Goal: Information Seeking & Learning: Compare options

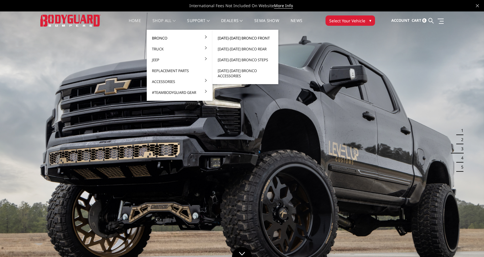
click at [247, 39] on link "[DATE]-[DATE] Bronco Front" at bounding box center [245, 38] width 61 height 11
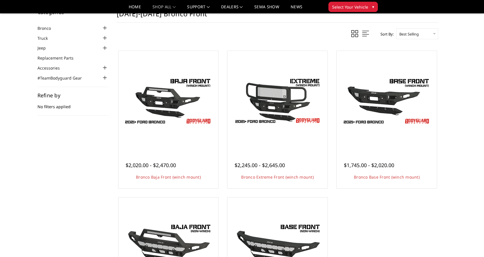
scroll to position [29, 0]
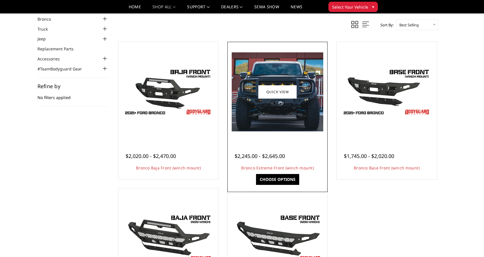
click at [322, 106] on img at bounding box center [278, 91] width 92 height 79
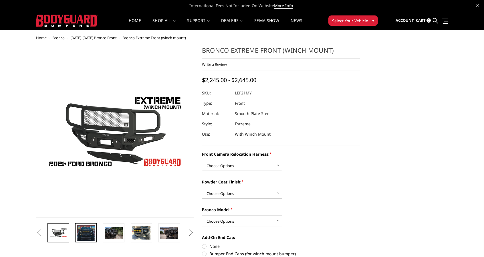
click at [79, 234] on img at bounding box center [86, 232] width 18 height 15
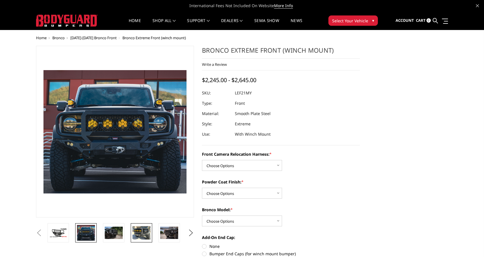
click at [148, 234] on img at bounding box center [142, 232] width 18 height 13
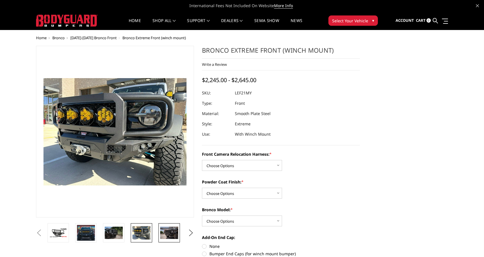
click at [174, 237] on img at bounding box center [169, 233] width 18 height 12
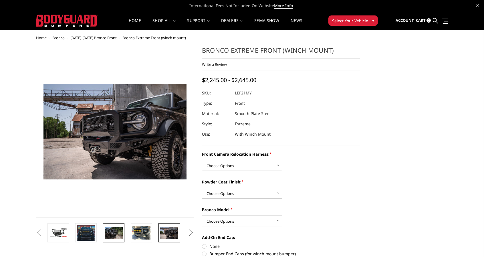
click at [116, 232] on img at bounding box center [114, 233] width 18 height 12
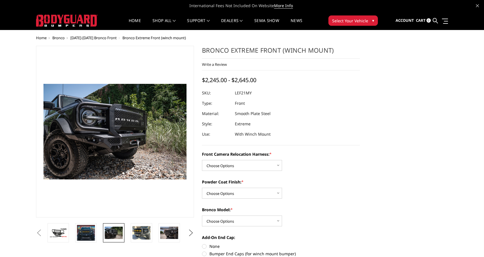
click at [193, 234] on button "Next" at bounding box center [191, 233] width 9 height 9
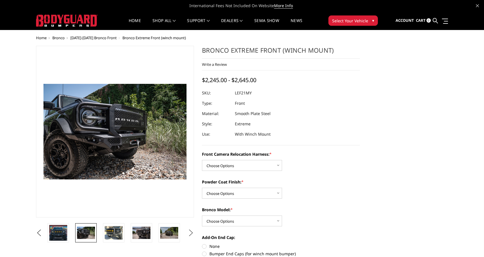
click at [193, 234] on button "Next" at bounding box center [191, 233] width 9 height 9
click at [142, 233] on img at bounding box center [142, 233] width 18 height 12
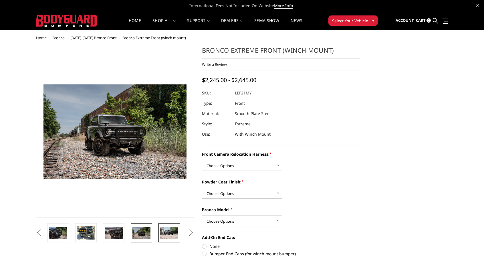
click at [169, 232] on img at bounding box center [169, 233] width 18 height 12
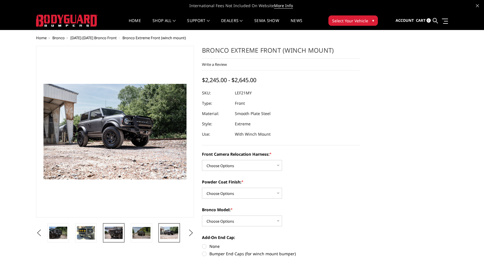
click at [114, 232] on img at bounding box center [114, 233] width 18 height 12
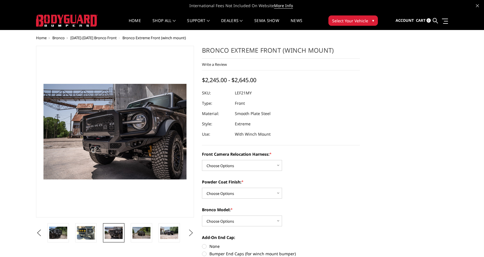
click at [192, 234] on button "Next" at bounding box center [191, 233] width 9 height 9
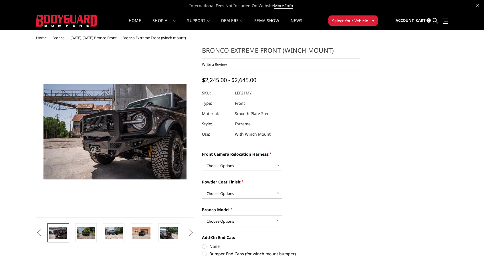
click at [192, 234] on button "Next" at bounding box center [191, 233] width 9 height 9
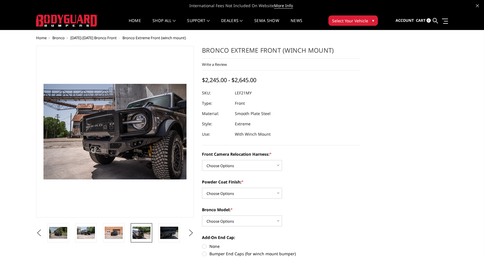
click at [140, 232] on img at bounding box center [142, 233] width 18 height 12
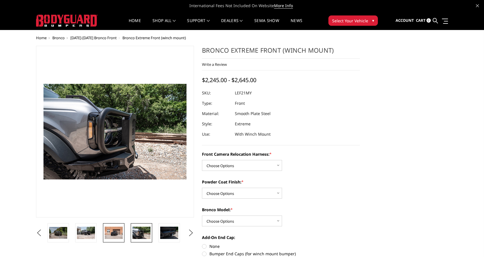
click at [113, 232] on img at bounding box center [114, 233] width 18 height 12
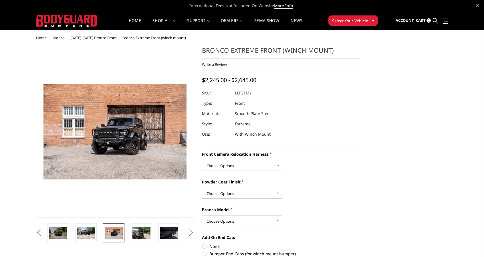
click at [39, 37] on span "Home" at bounding box center [41, 37] width 11 height 5
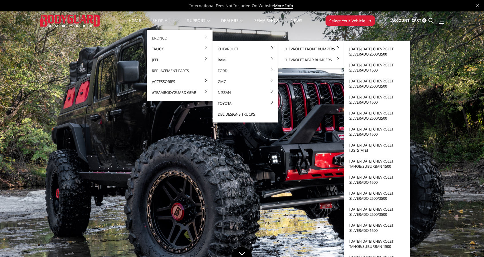
click at [368, 49] on link "[DATE]-[DATE] Chevrolet Silverado 2500/3500" at bounding box center [377, 52] width 61 height 16
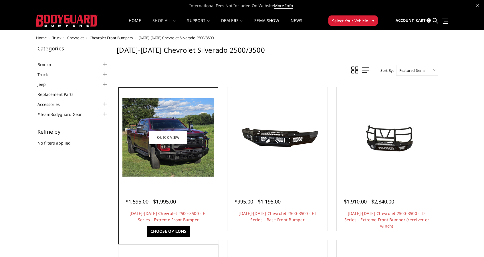
click at [189, 165] on img at bounding box center [168, 137] width 92 height 78
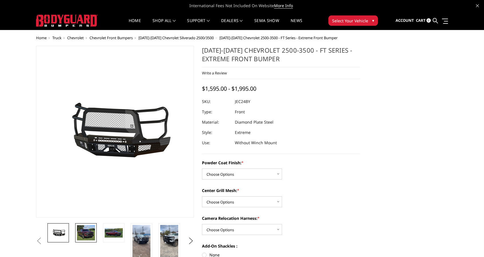
click at [86, 236] on img at bounding box center [86, 232] width 18 height 15
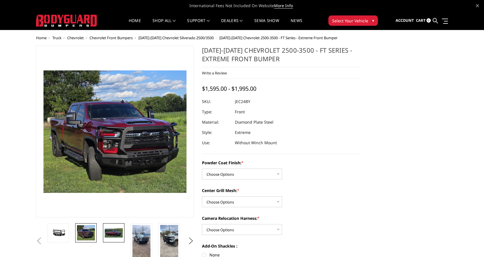
click at [118, 232] on img at bounding box center [114, 233] width 18 height 10
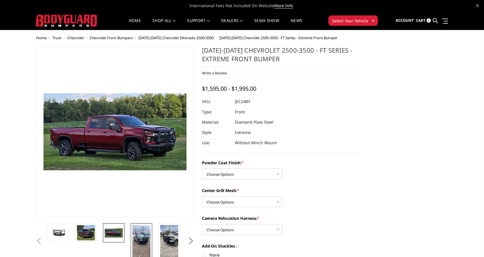
click at [148, 234] on img at bounding box center [142, 241] width 18 height 32
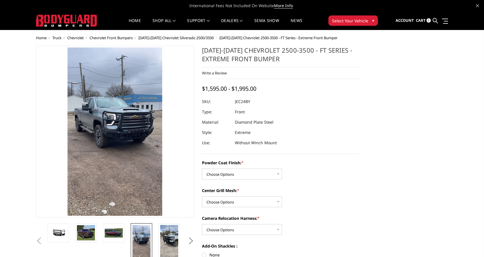
click at [192, 242] on button "Next" at bounding box center [191, 241] width 9 height 9
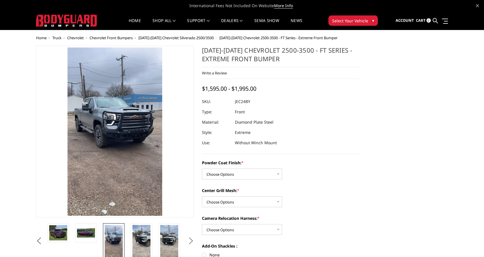
click at [192, 242] on button "Next" at bounding box center [191, 241] width 9 height 9
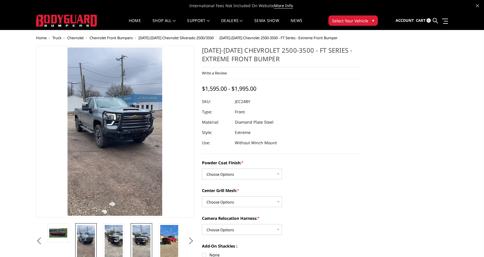
click at [143, 241] on img at bounding box center [142, 241] width 18 height 32
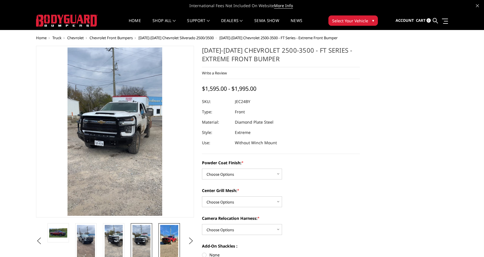
click at [170, 240] on img at bounding box center [169, 241] width 18 height 32
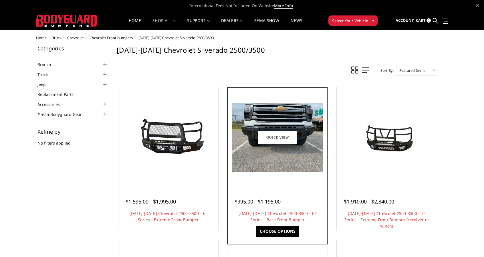
click at [288, 171] on div at bounding box center [277, 137] width 97 height 97
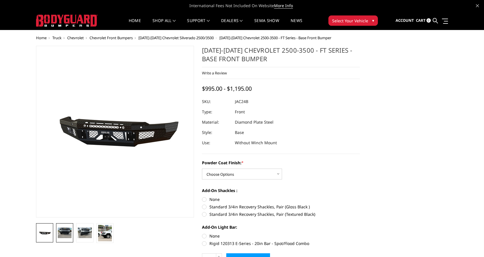
click at [61, 234] on img at bounding box center [65, 233] width 14 height 10
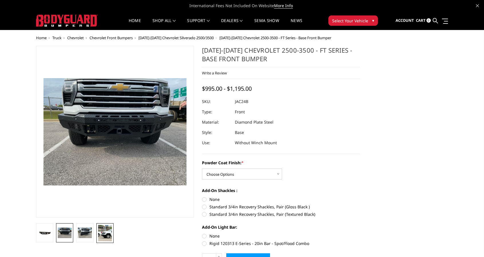
click at [104, 237] on img at bounding box center [105, 233] width 14 height 16
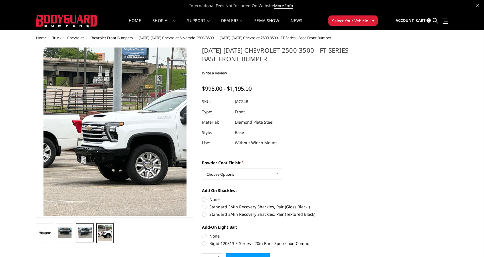
click at [88, 233] on img at bounding box center [85, 233] width 14 height 10
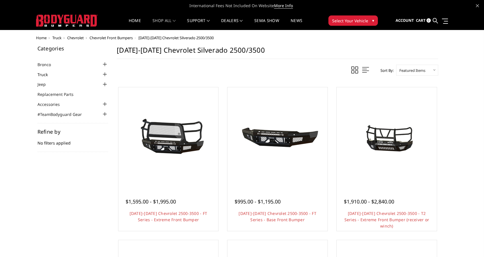
click at [43, 74] on link "Truck" at bounding box center [45, 75] width 17 height 6
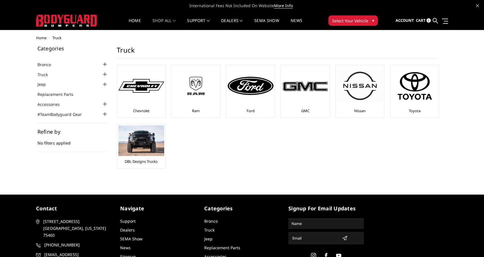
click at [193, 92] on img at bounding box center [196, 86] width 46 height 26
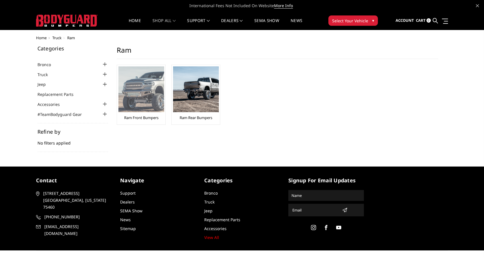
click at [139, 86] on img at bounding box center [141, 89] width 46 height 46
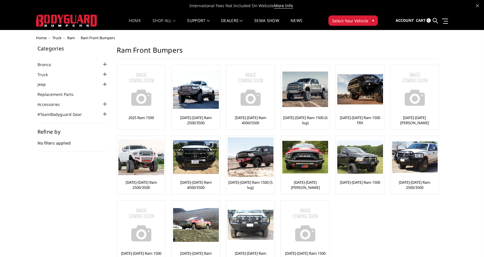
click at [131, 20] on link "Home" at bounding box center [135, 24] width 12 height 11
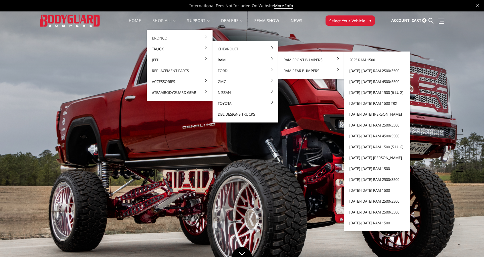
click at [305, 59] on link "Ram Front Bumpers" at bounding box center [311, 59] width 61 height 11
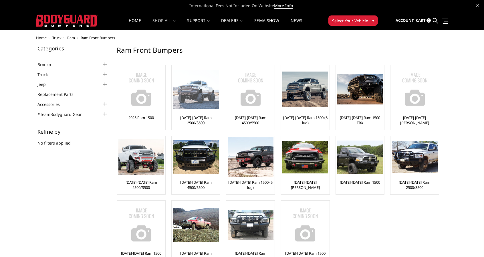
click at [188, 91] on img at bounding box center [196, 89] width 46 height 39
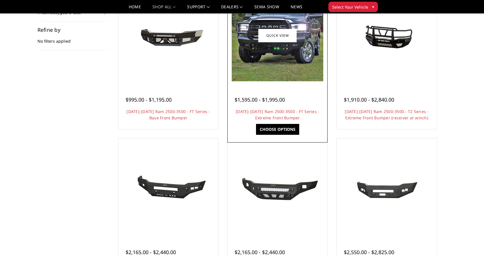
scroll to position [86, 0]
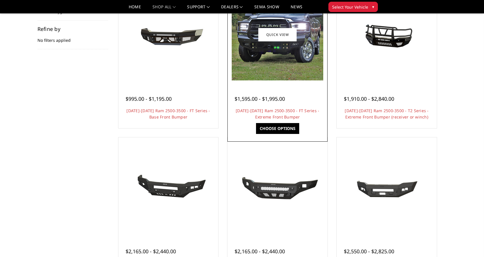
click at [279, 71] on img at bounding box center [278, 35] width 92 height 92
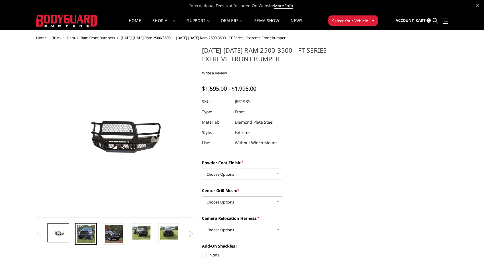
click at [86, 239] on img at bounding box center [86, 234] width 18 height 18
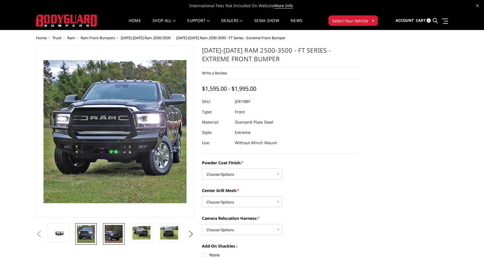
click at [110, 234] on img at bounding box center [114, 234] width 18 height 18
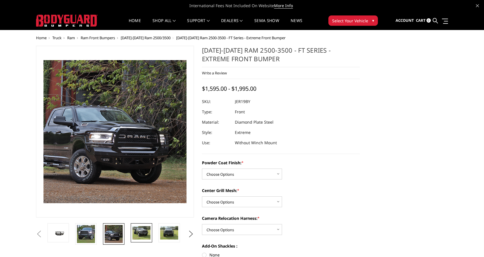
click at [139, 231] on img at bounding box center [142, 232] width 18 height 13
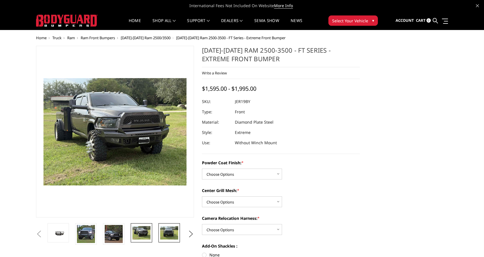
click at [166, 230] on img at bounding box center [169, 232] width 18 height 13
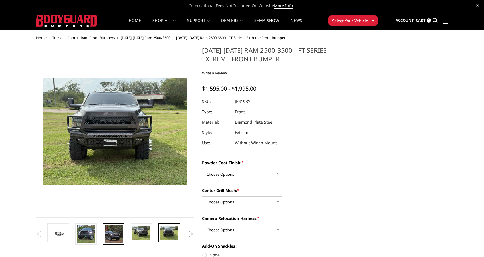
click at [109, 232] on img at bounding box center [114, 234] width 18 height 18
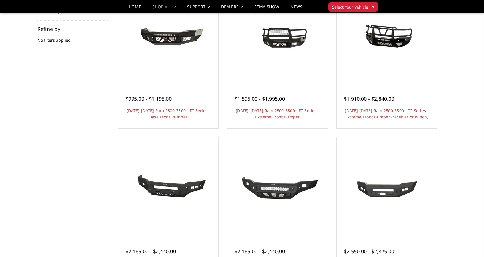
scroll to position [143, 0]
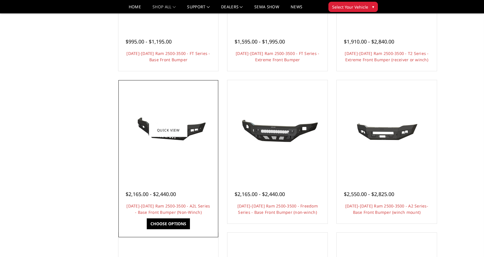
click at [157, 106] on div at bounding box center [168, 130] width 97 height 97
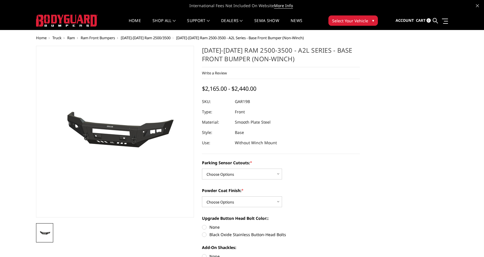
scroll to position [29, 0]
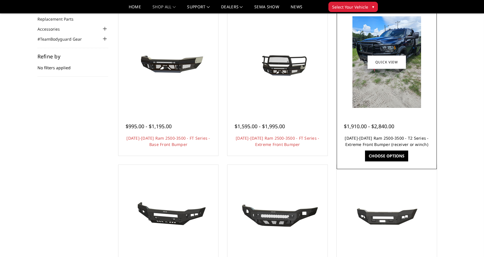
scroll to position [57, 0]
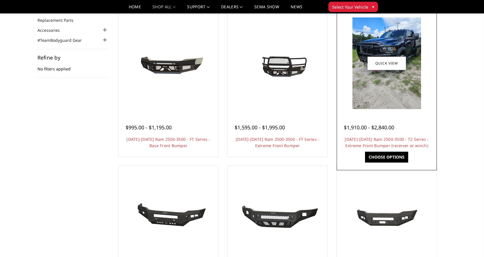
click at [385, 102] on img at bounding box center [387, 63] width 69 height 92
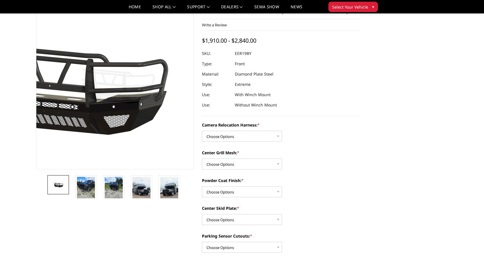
scroll to position [57, 0]
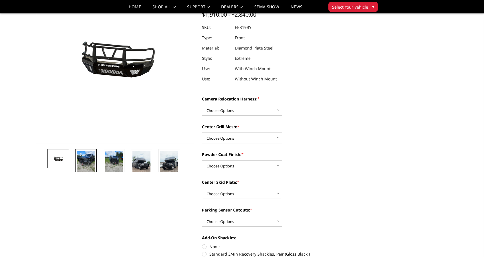
click at [81, 166] on img at bounding box center [86, 163] width 18 height 24
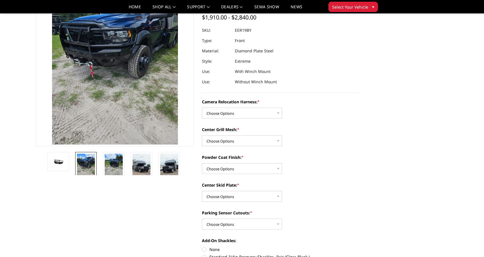
scroll to position [64, 0]
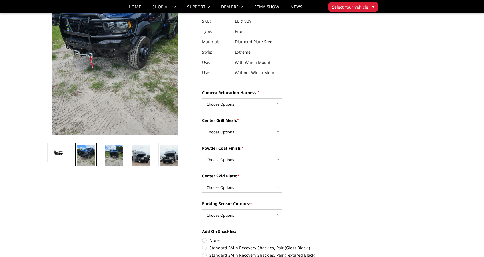
click at [141, 160] on img at bounding box center [142, 161] width 18 height 32
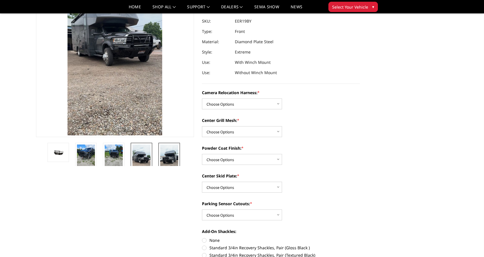
click at [167, 158] on img at bounding box center [169, 161] width 18 height 32
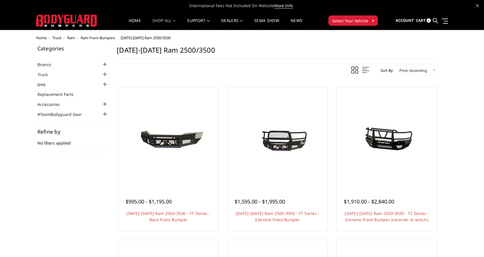
click at [104, 74] on div at bounding box center [104, 74] width 7 height 7
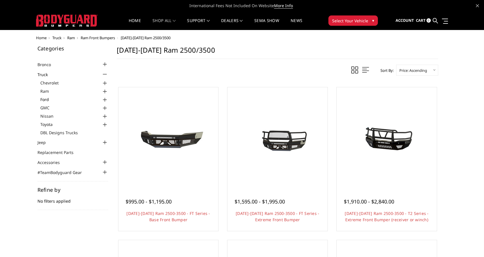
click at [46, 99] on link "Ford" at bounding box center [74, 99] width 68 height 6
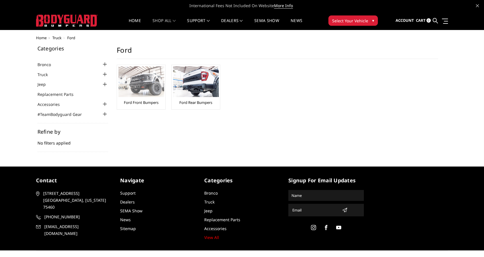
click at [132, 86] on img at bounding box center [141, 81] width 46 height 31
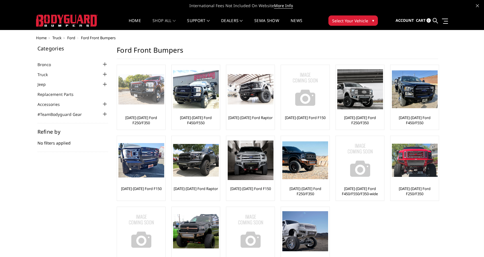
drag, startPoint x: 142, startPoint y: 100, endPoint x: 117, endPoint y: 88, distance: 27.6
click at [117, 88] on li "[DATE]-[DATE] Ford F250/F350" at bounding box center [141, 97] width 49 height 65
click at [135, 93] on img at bounding box center [141, 89] width 46 height 31
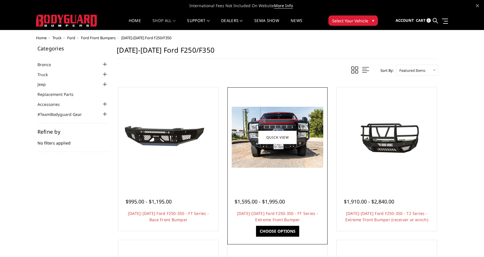
click at [281, 168] on div at bounding box center [277, 137] width 97 height 97
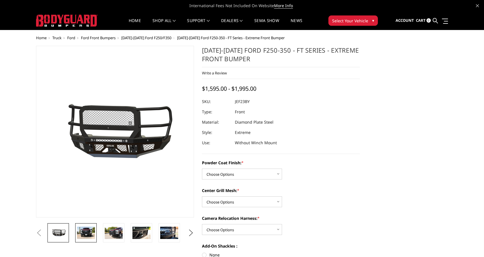
click at [85, 231] on img at bounding box center [86, 233] width 18 height 12
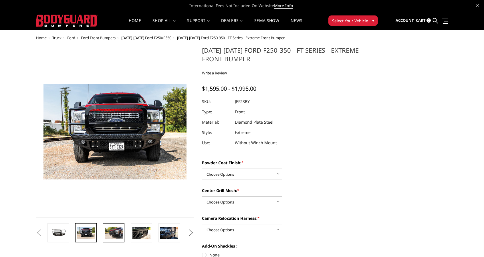
click at [109, 236] on img at bounding box center [114, 233] width 18 height 12
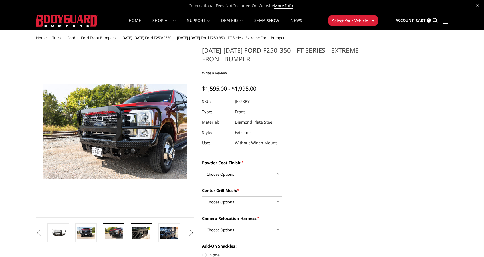
click at [147, 237] on img at bounding box center [142, 233] width 18 height 12
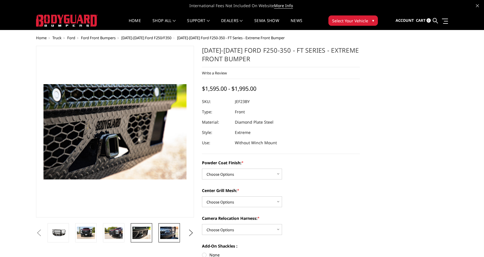
click at [166, 236] on img at bounding box center [169, 233] width 18 height 12
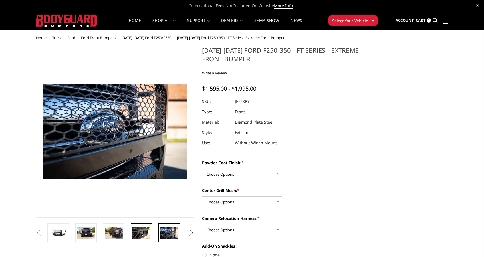
click at [137, 232] on img at bounding box center [142, 233] width 18 height 12
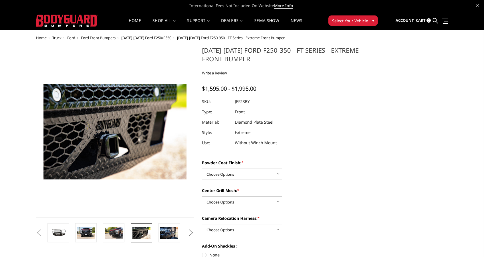
click at [193, 233] on button "Next" at bounding box center [191, 233] width 9 height 9
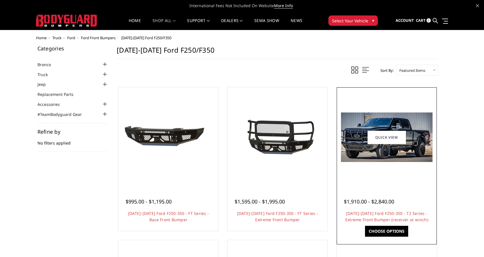
click at [398, 169] on div at bounding box center [386, 137] width 97 height 97
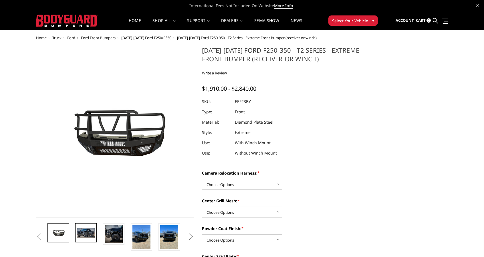
click at [88, 234] on img at bounding box center [86, 233] width 18 height 10
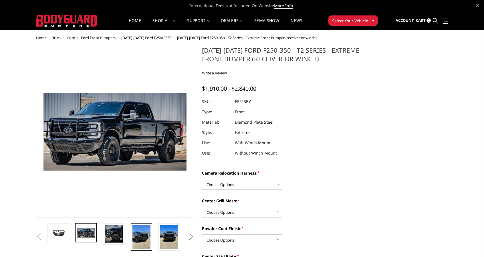
click at [139, 240] on img at bounding box center [142, 237] width 18 height 24
